Goal: Transaction & Acquisition: Purchase product/service

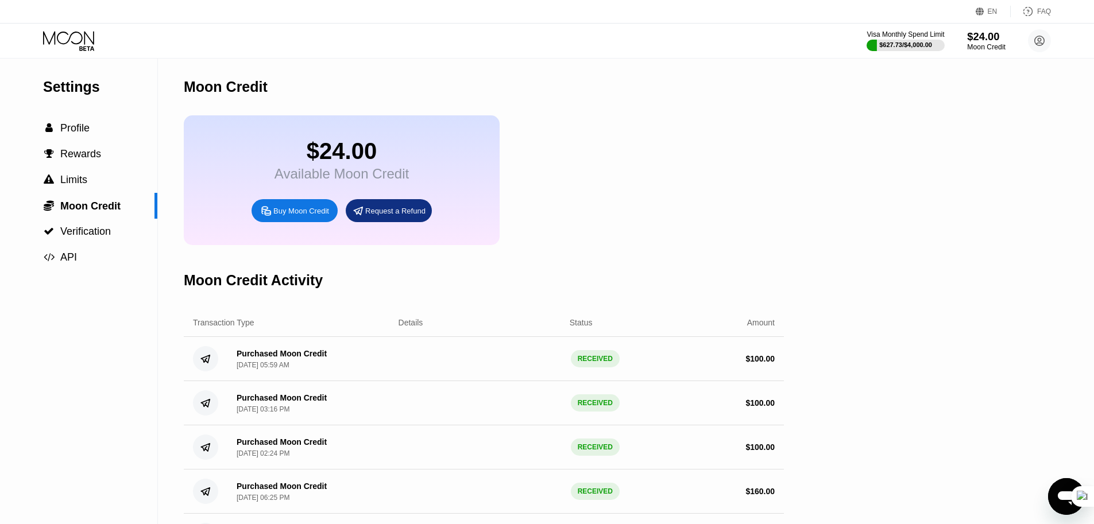
click at [989, 34] on div "$24.00" at bounding box center [986, 36] width 38 height 12
